Goal: Task Accomplishment & Management: Manage account settings

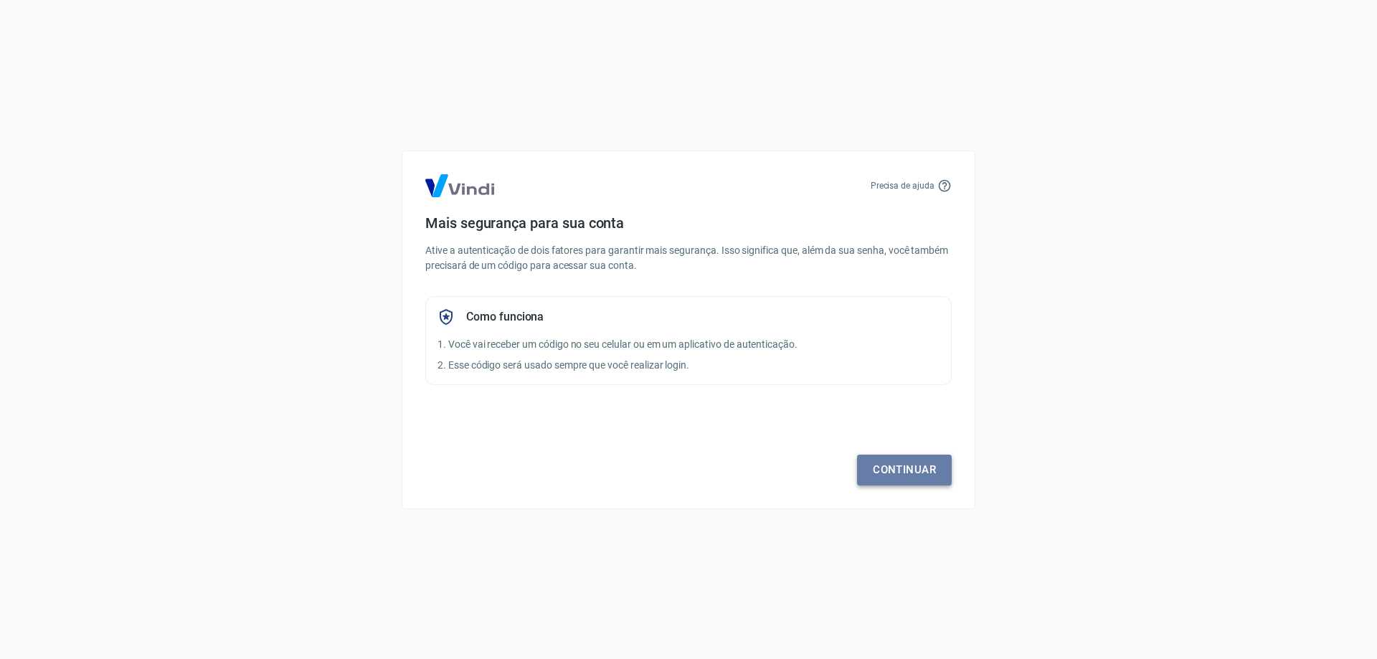
click at [893, 458] on link "Continuar" at bounding box center [904, 470] width 95 height 30
